Goal: Find contact information: Find contact information

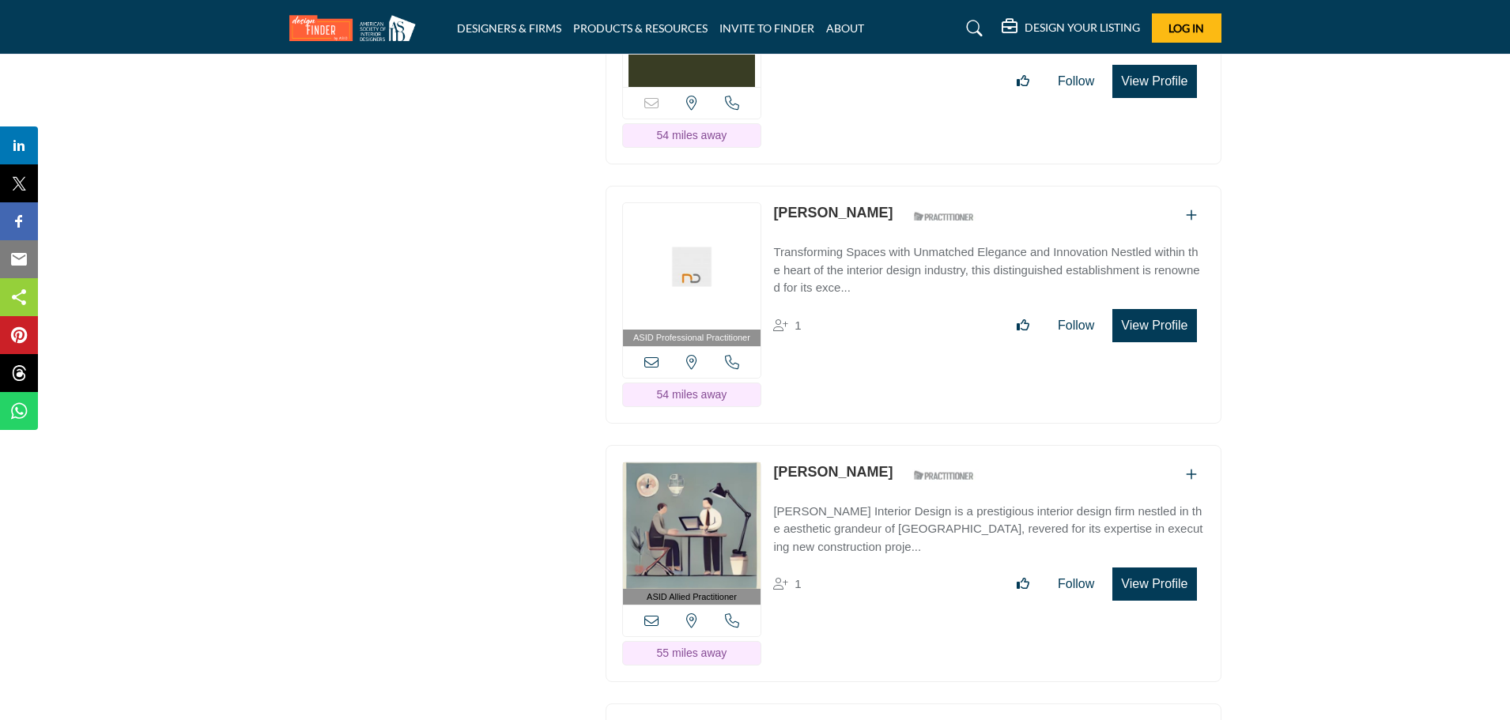
scroll to position [14201, 0]
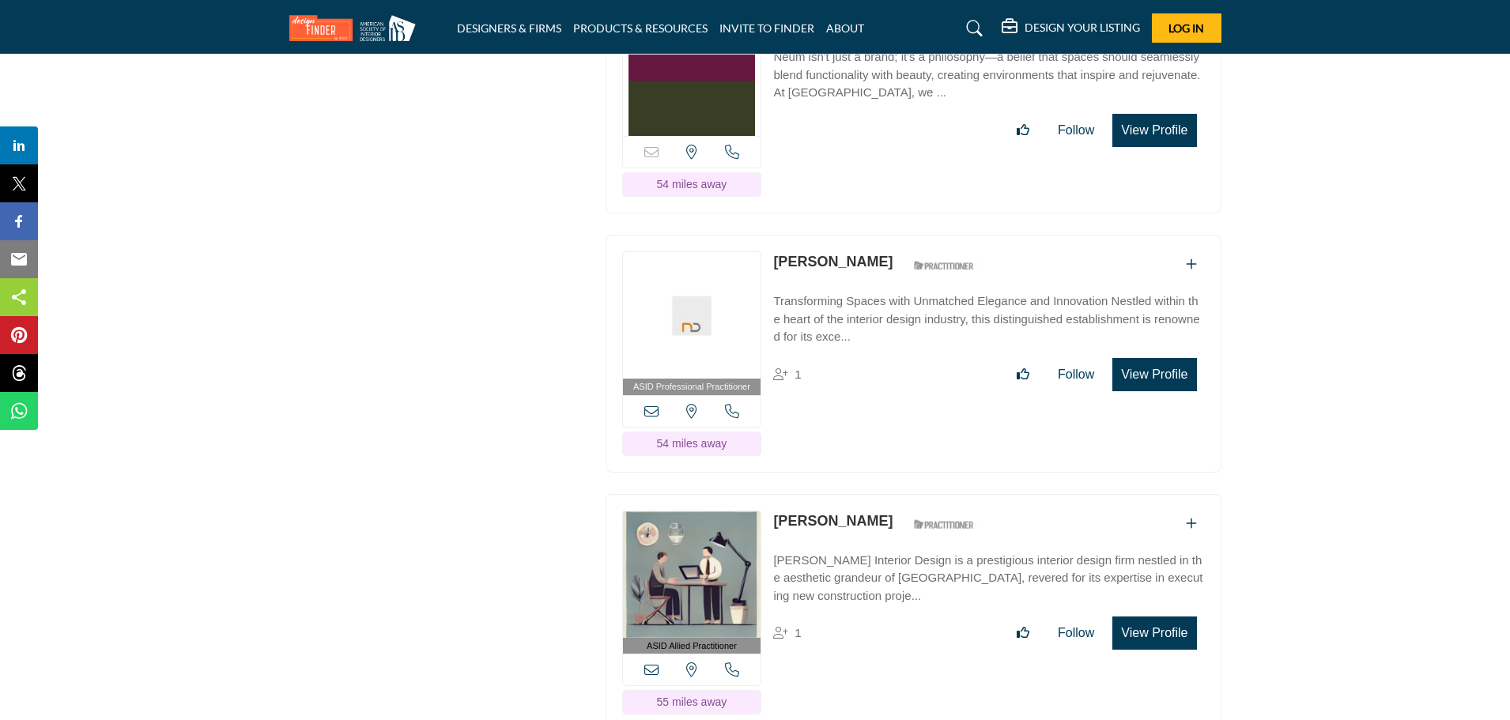
drag, startPoint x: 772, startPoint y: 218, endPoint x: 853, endPoint y: 224, distance: 80.8
click at [853, 235] on div "ASID Professional Practitioner ASID Professional Practitioners have successfull…" at bounding box center [914, 354] width 616 height 238
copy link "[PERSON_NAME]"
drag, startPoint x: 772, startPoint y: 474, endPoint x: 877, endPoint y: 481, distance: 104.5
click at [877, 494] on div "ASID Allied Practitioner ASID Allied Practitioners have successfully completed …" at bounding box center [914, 613] width 616 height 238
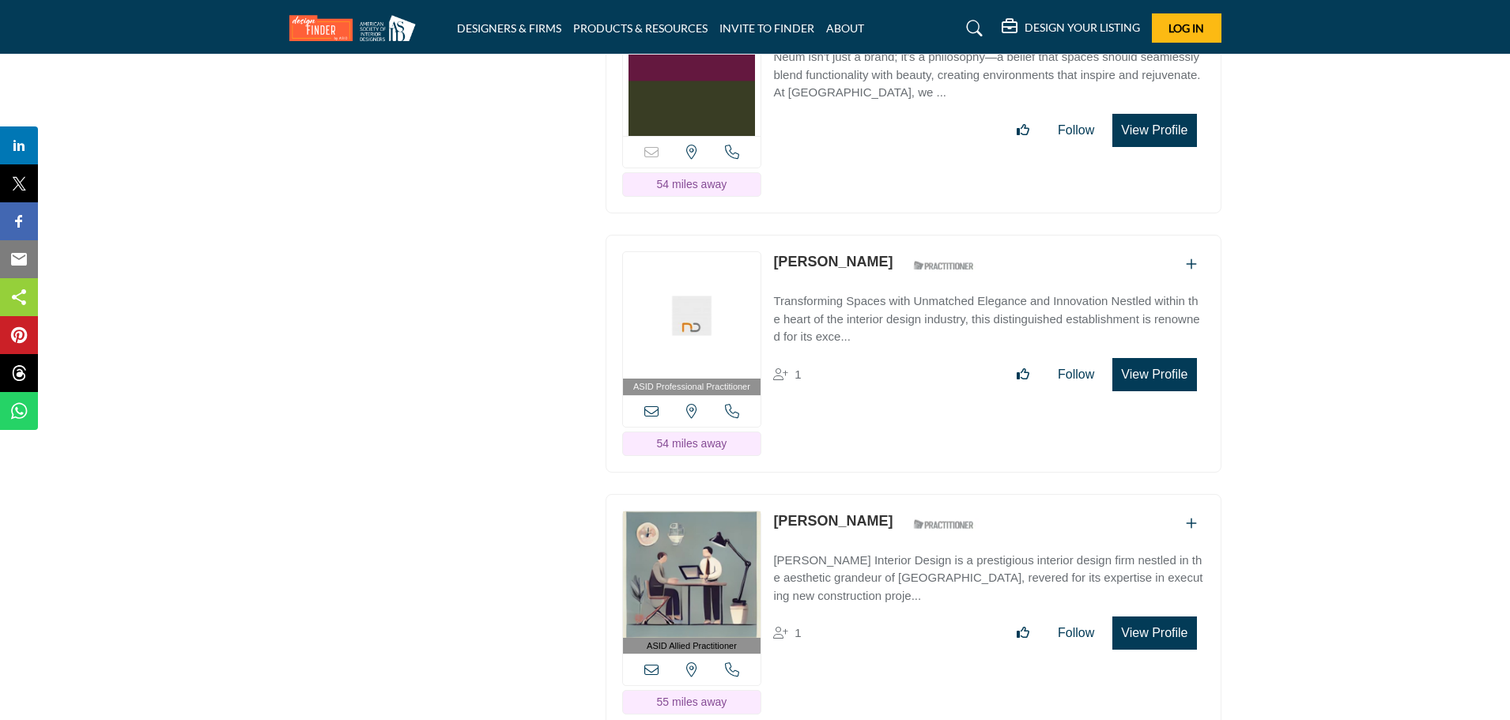
copy link "[PERSON_NAME]"
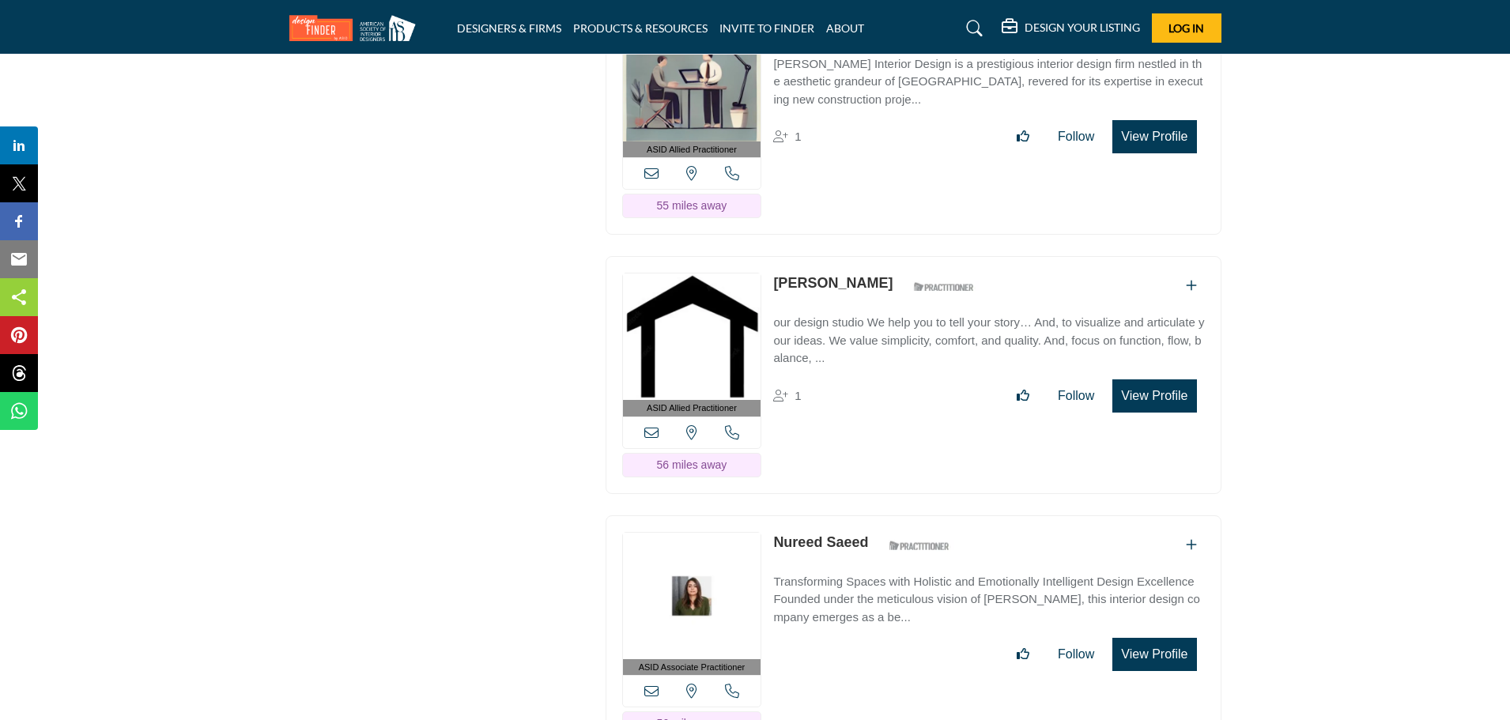
scroll to position [14747, 0]
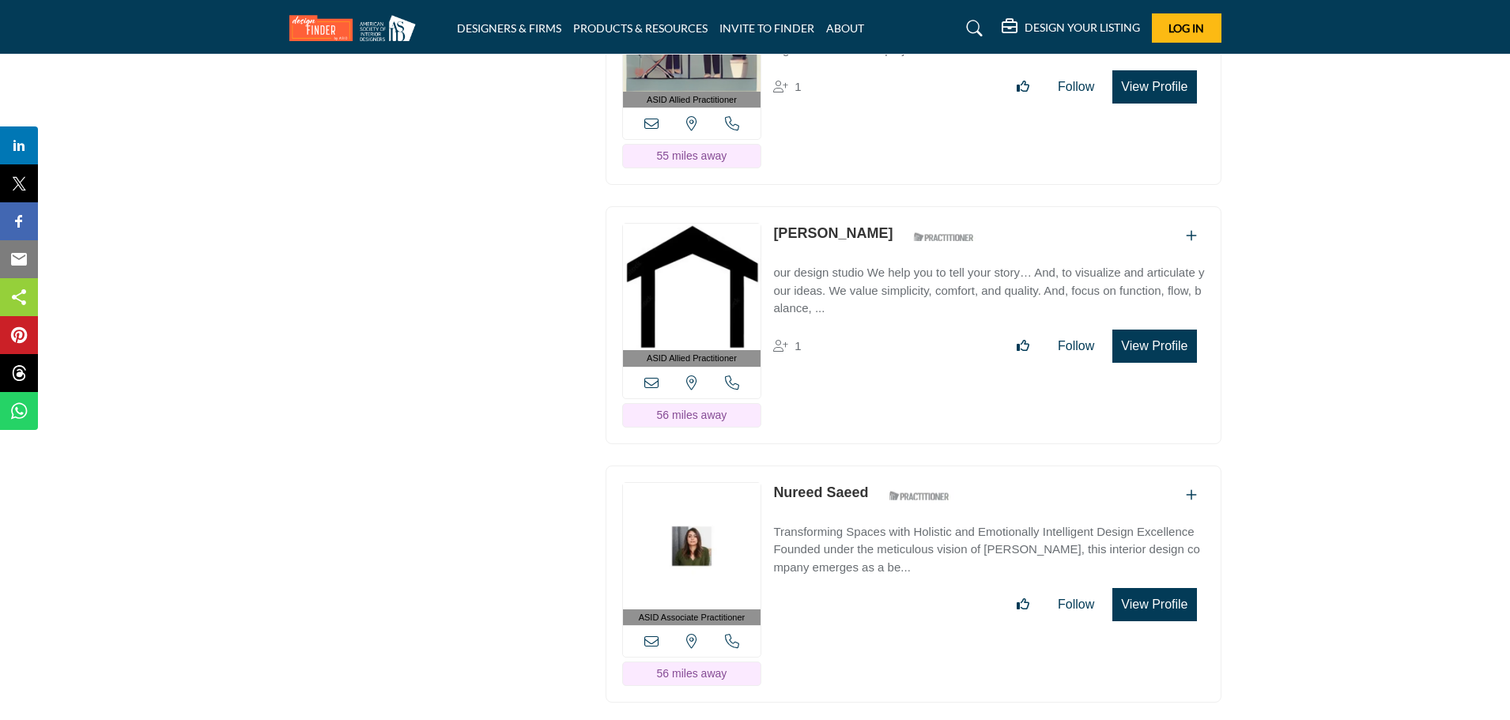
drag, startPoint x: 768, startPoint y: 188, endPoint x: 844, endPoint y: 187, distance: 75.9
click at [844, 206] on div "ASID Allied Practitioner ASID Allied Practitioners have successfully completed …" at bounding box center [914, 325] width 616 height 238
copy link "[PERSON_NAME]"
